Goal: Navigation & Orientation: Find specific page/section

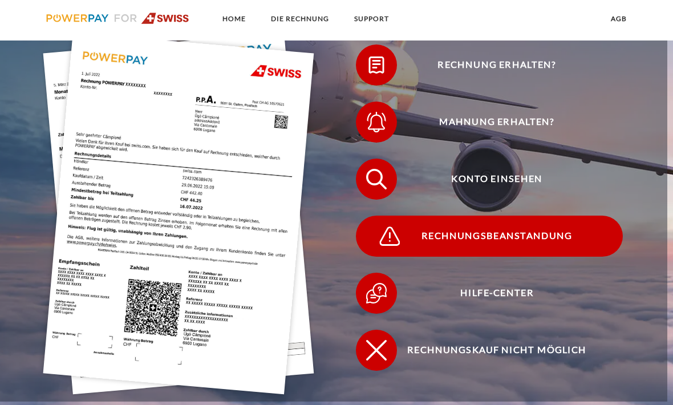
scroll to position [243, 0]
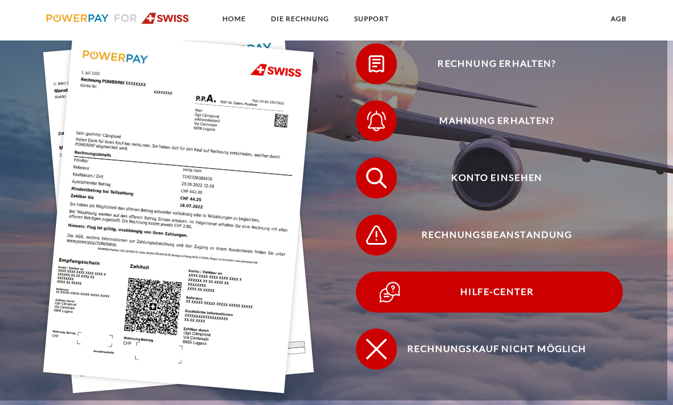
click at [517, 300] on span "Hilfe-Center" at bounding box center [496, 291] width 251 height 41
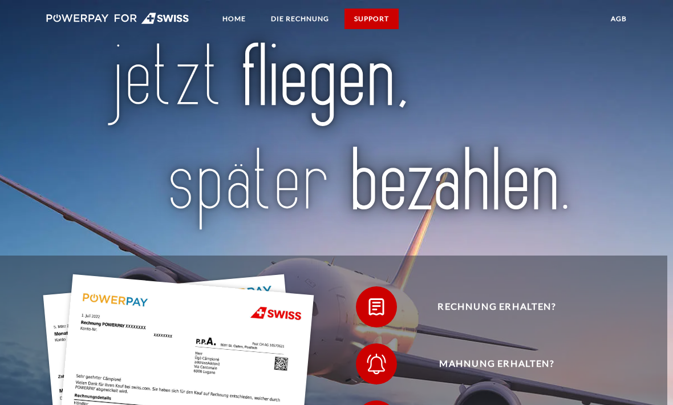
click at [382, 21] on link "SUPPORT" at bounding box center [371, 19] width 54 height 21
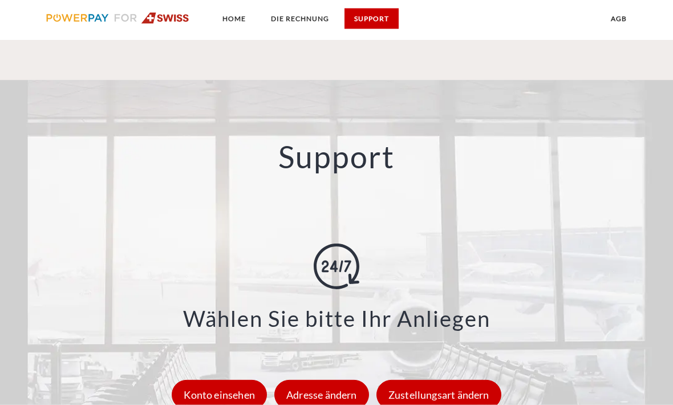
scroll to position [1276, 0]
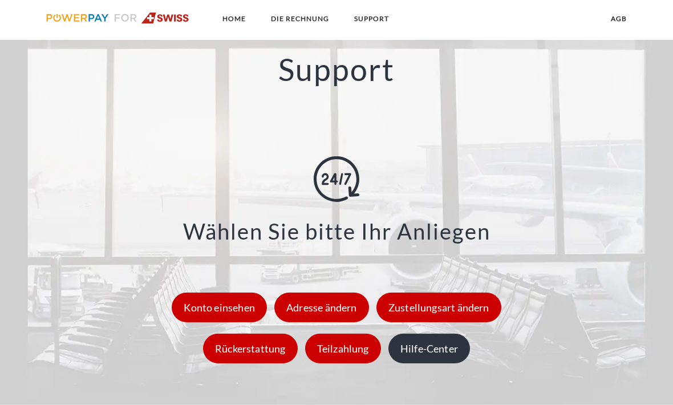
click at [429, 347] on div "Hilfe-Center" at bounding box center [429, 348] width 82 height 30
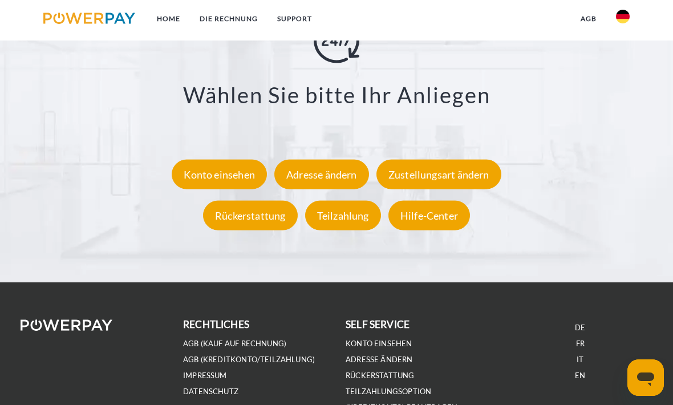
scroll to position [1918, 0]
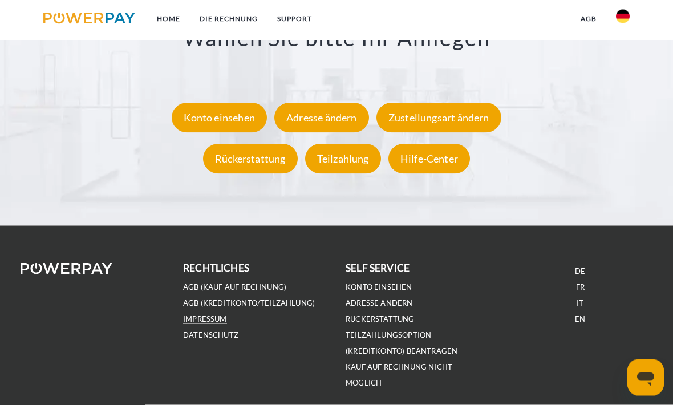
click at [213, 324] on link "IMPRESSUM" at bounding box center [205, 319] width 44 height 10
